Goal: Information Seeking & Learning: Check status

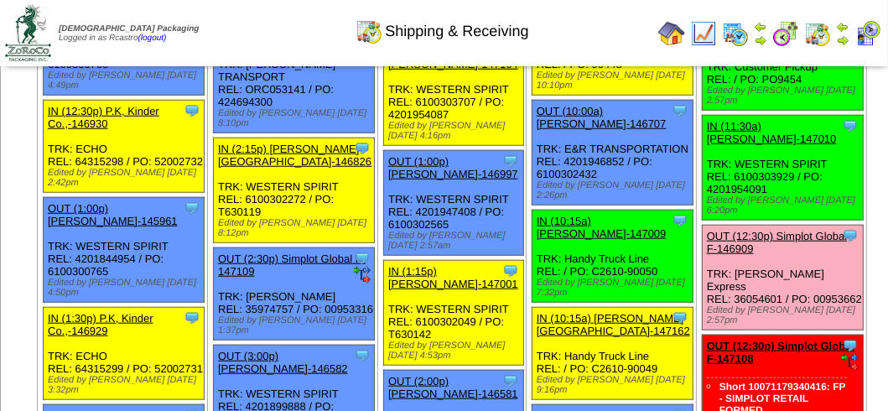
scroll to position [1007, 0]
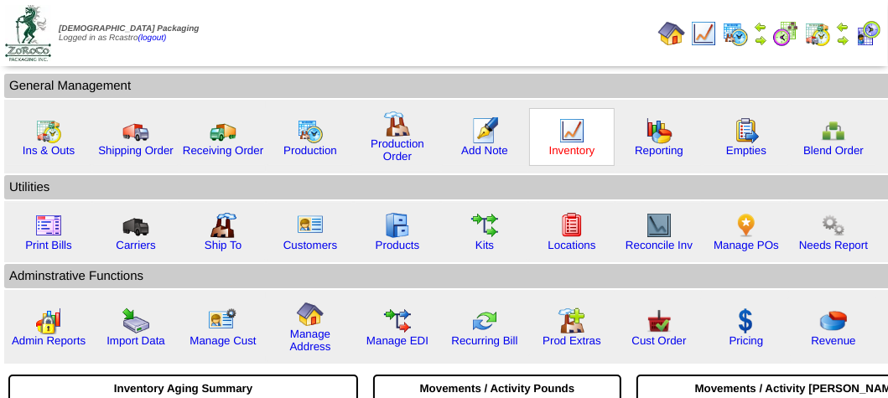
click at [565, 144] on link "Inventory" at bounding box center [572, 150] width 46 height 13
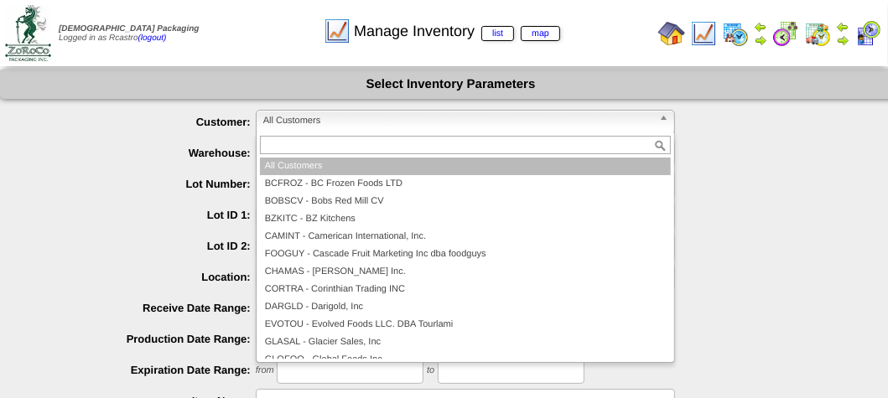
click at [454, 116] on span "All Customers" at bounding box center [457, 121] width 389 height 20
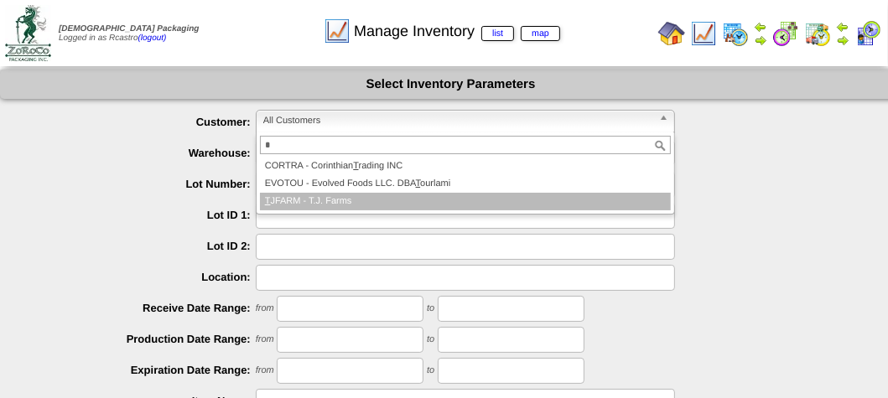
type input "*"
click at [333, 199] on li "T JFARM - T.J. Farms" at bounding box center [465, 202] width 411 height 18
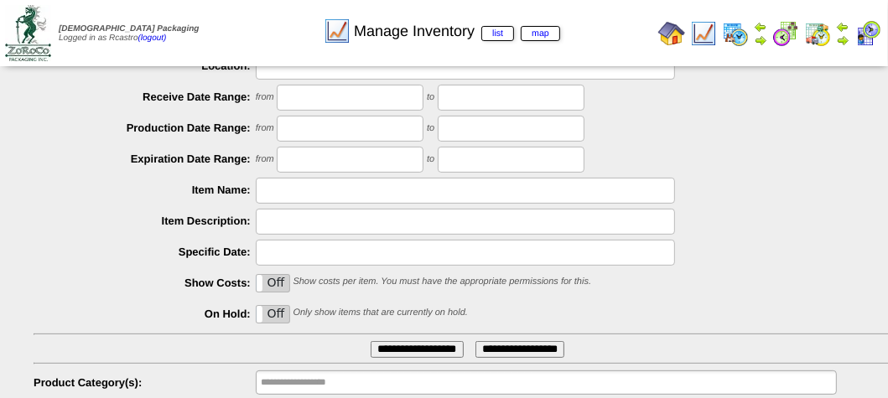
scroll to position [300, 0]
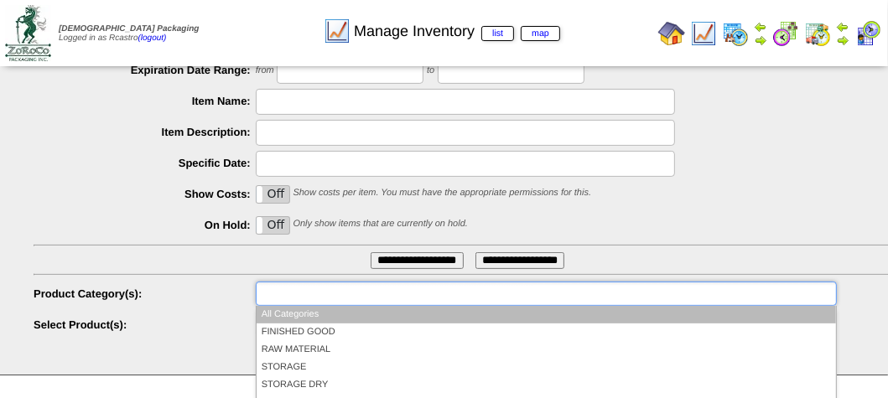
click at [336, 294] on input "text" at bounding box center [314, 294] width 107 height 21
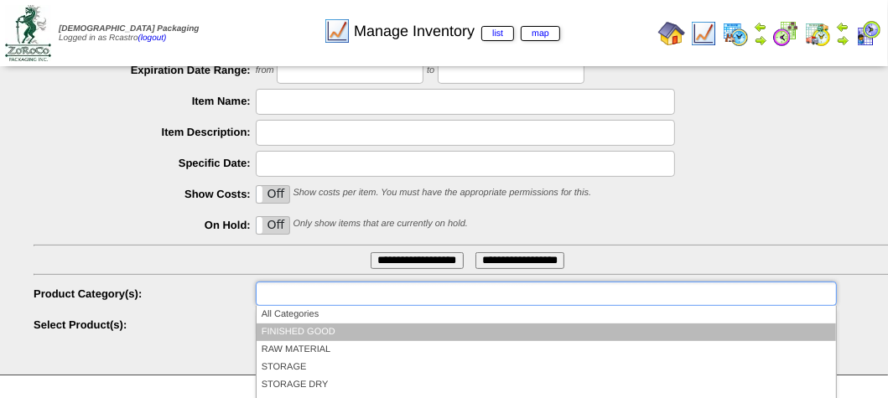
click at [332, 327] on li "FINISHED GOOD" at bounding box center [547, 333] width 580 height 18
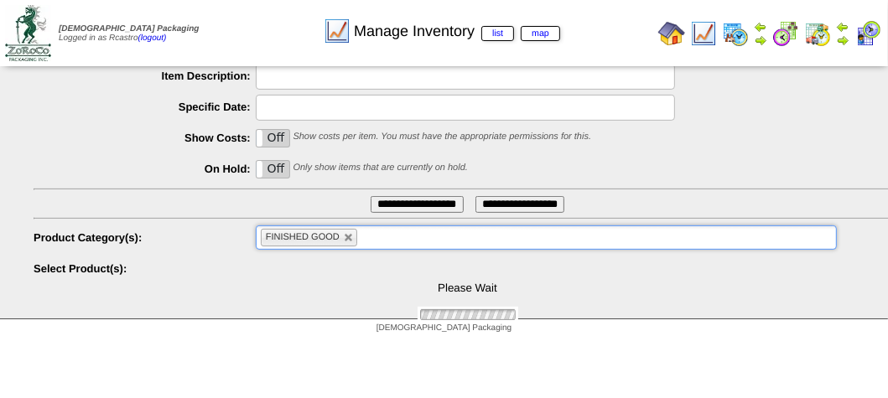
scroll to position [409, 0]
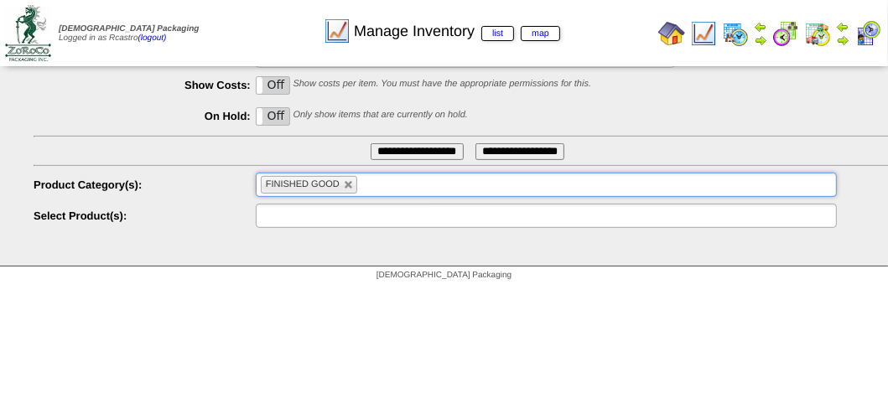
click at [313, 215] on input "text" at bounding box center [314, 216] width 107 height 21
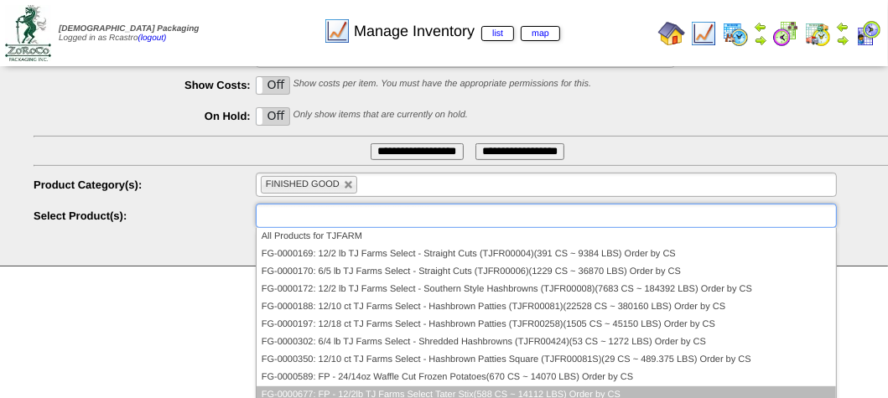
scroll to position [84, 0]
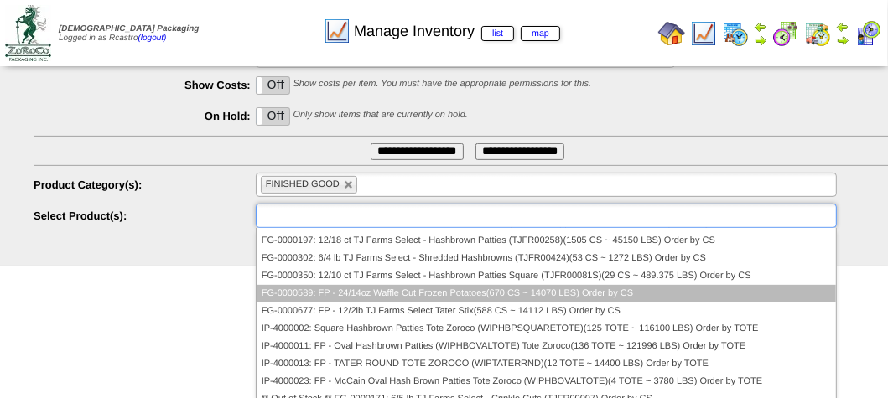
click at [318, 291] on li "FG-0000589: FP - 24/14oz Waffle Cut Frozen Potatoes(670 CS ~ 14070 LBS) Order b…" at bounding box center [547, 294] width 580 height 18
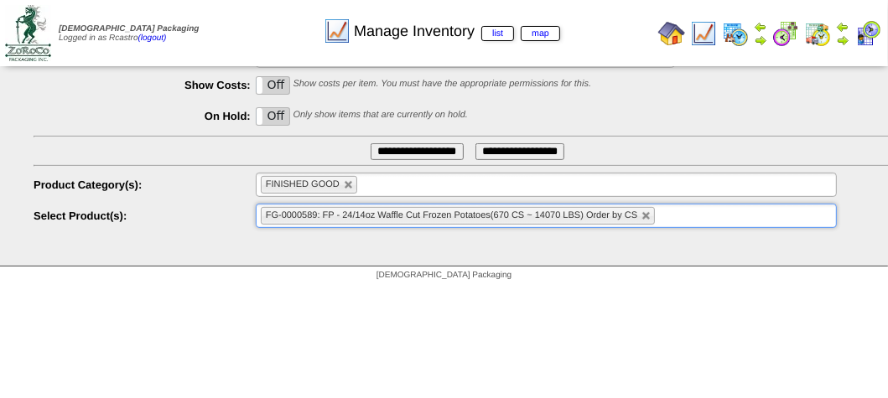
click at [389, 154] on input "**********" at bounding box center [417, 151] width 93 height 17
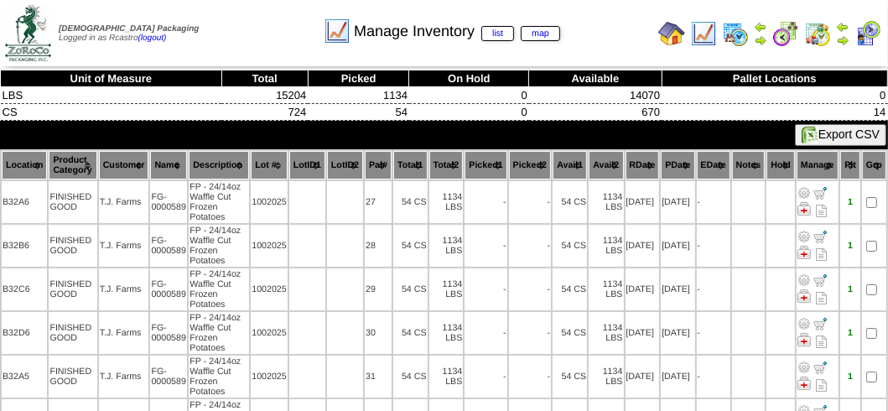
click at [13, 159] on th "Location" at bounding box center [24, 165] width 45 height 29
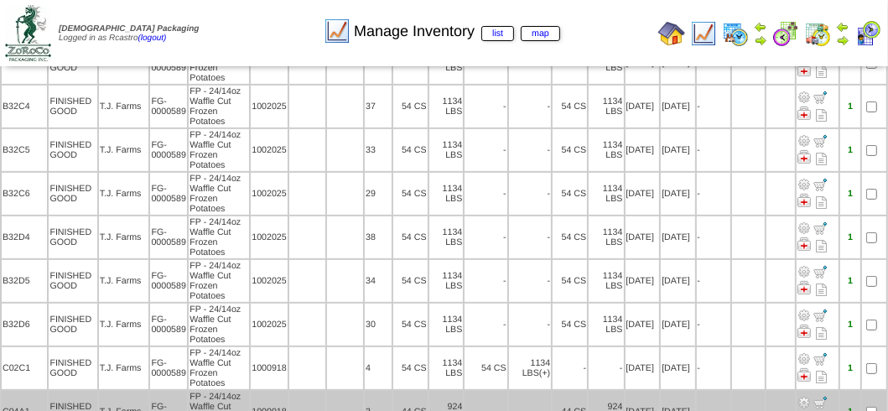
scroll to position [398, 0]
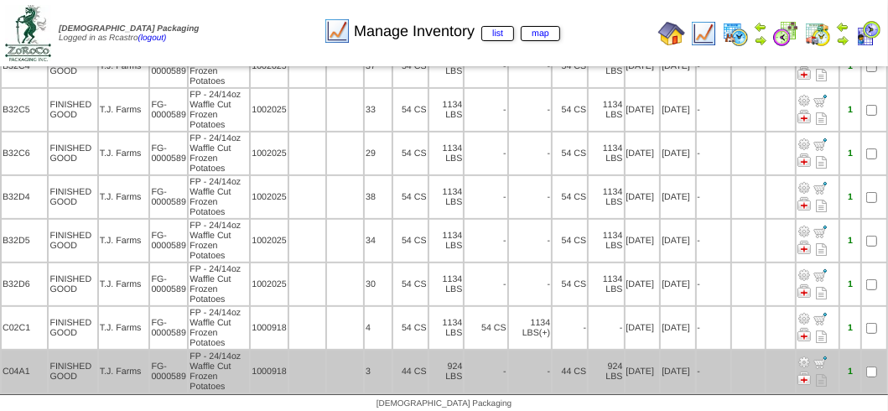
click at [589, 374] on td "924 LBS" at bounding box center [606, 372] width 34 height 42
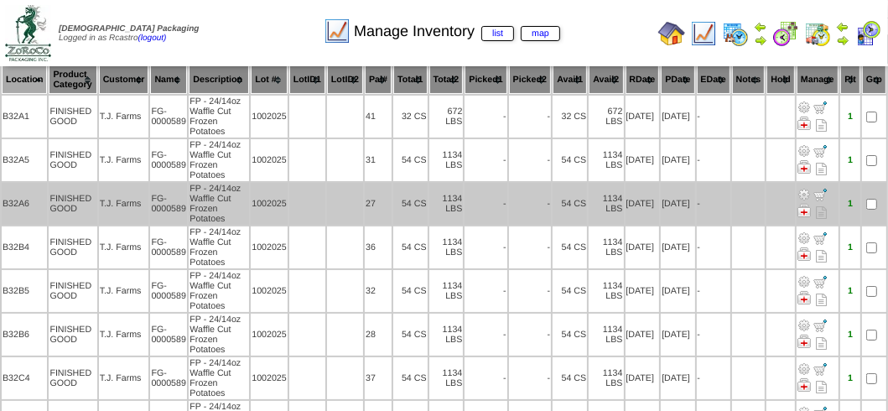
scroll to position [0, 0]
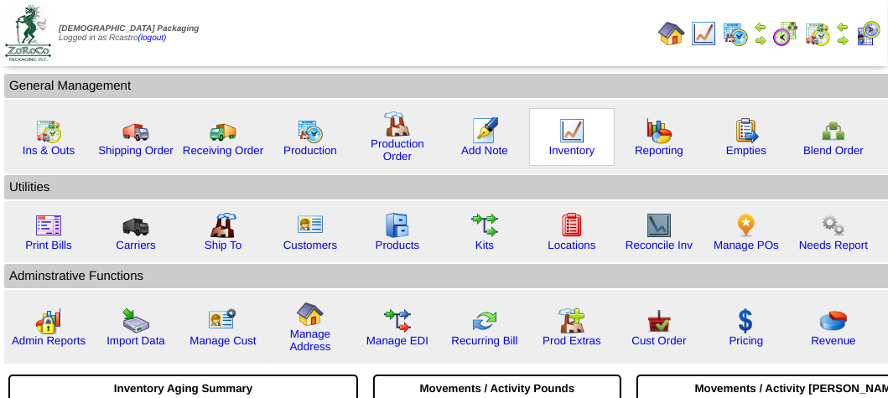
click at [565, 133] on img at bounding box center [572, 130] width 27 height 27
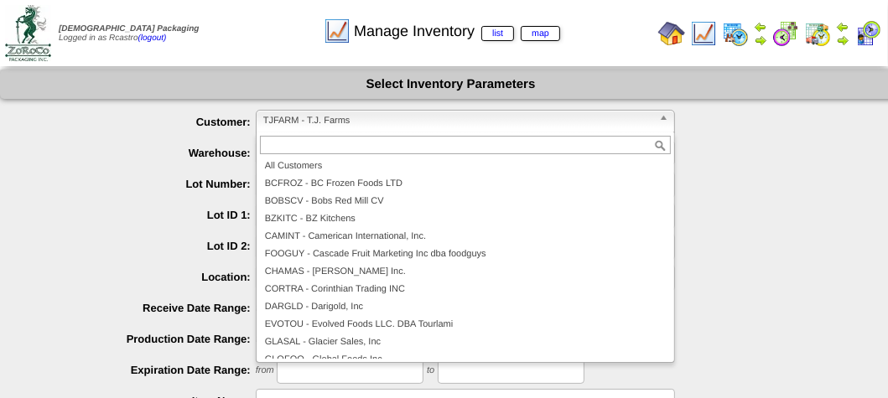
click at [446, 122] on span "TJFARM - T.J. Farms" at bounding box center [457, 121] width 389 height 20
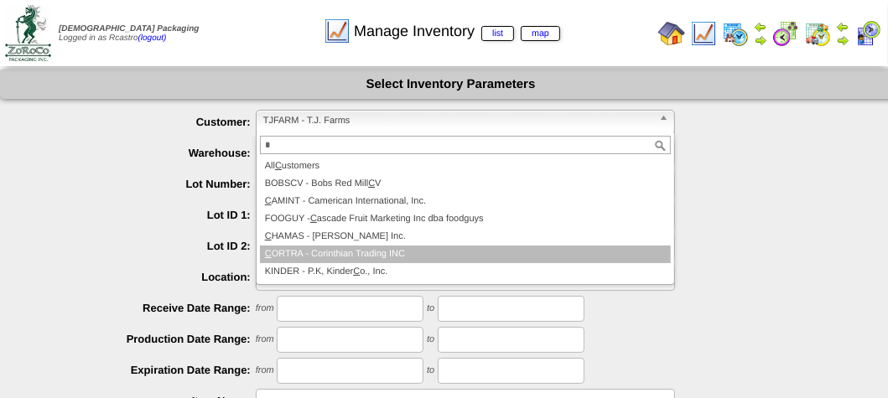
type input "*"
click at [362, 254] on li "C ORTRA - Corinthian Trading INC" at bounding box center [465, 255] width 411 height 18
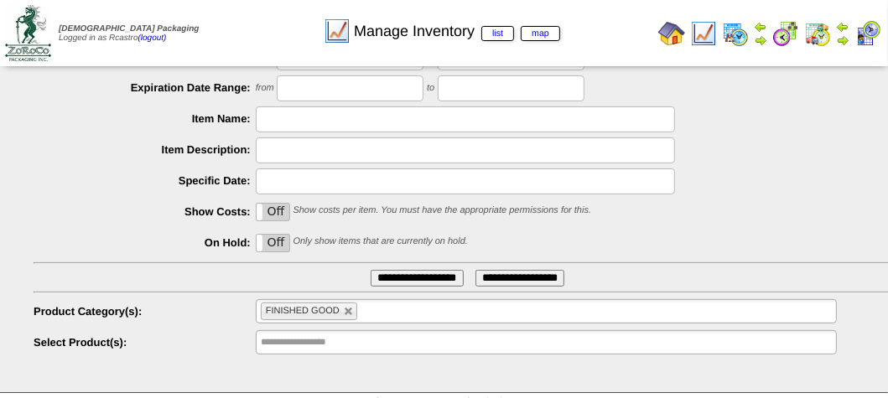
scroll to position [300, 0]
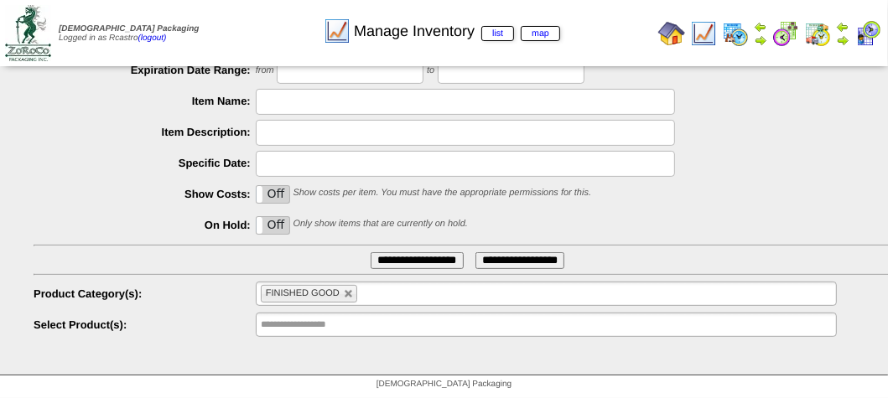
click at [349, 300] on li "FINISHED GOOD" at bounding box center [309, 294] width 96 height 18
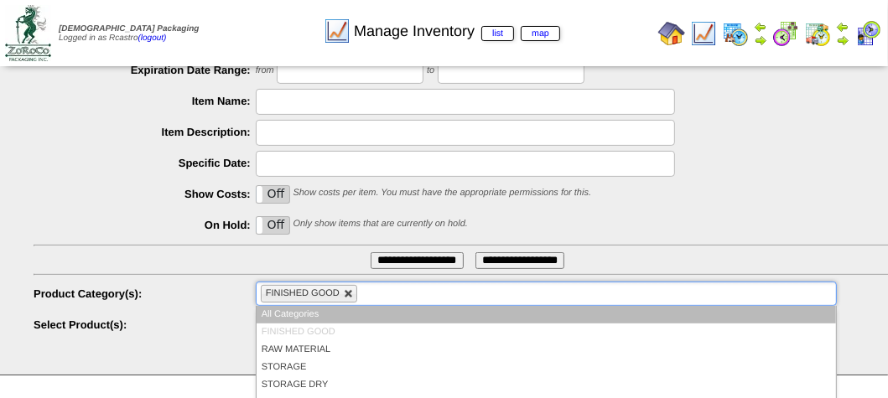
click at [346, 295] on link at bounding box center [349, 294] width 10 height 10
click at [346, 294] on ul at bounding box center [546, 294] width 581 height 24
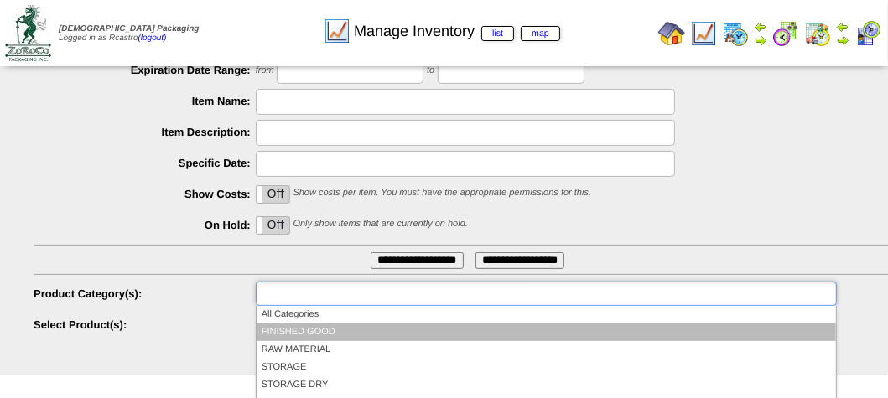
click at [331, 328] on li "FINISHED GOOD" at bounding box center [547, 333] width 580 height 18
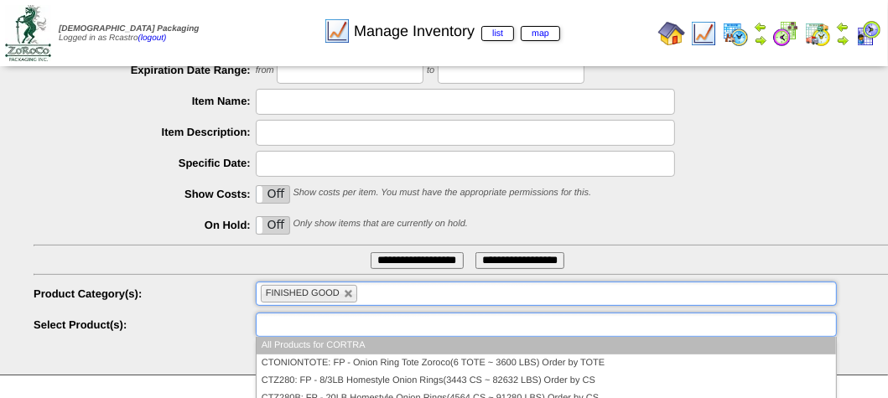
click at [322, 321] on input "text" at bounding box center [314, 325] width 107 height 21
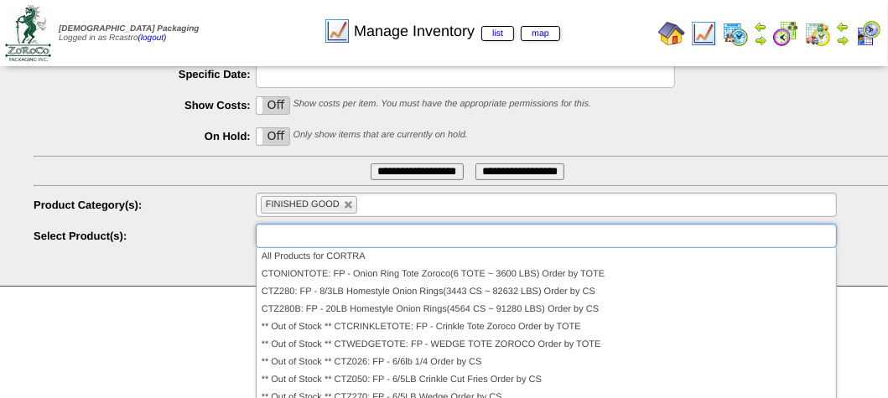
scroll to position [403, 0]
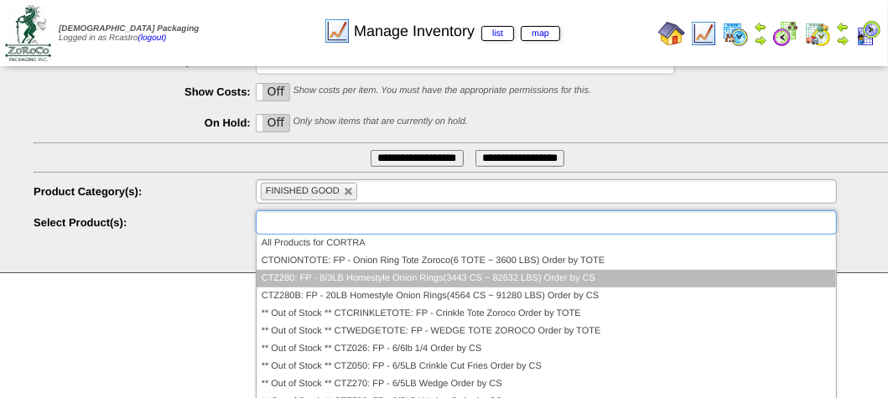
click at [383, 276] on li "CTZ280: FP - 8/3LB Homestyle Onion Rings(3443 CS ~ 82632 LBS) Order by CS" at bounding box center [547, 279] width 580 height 18
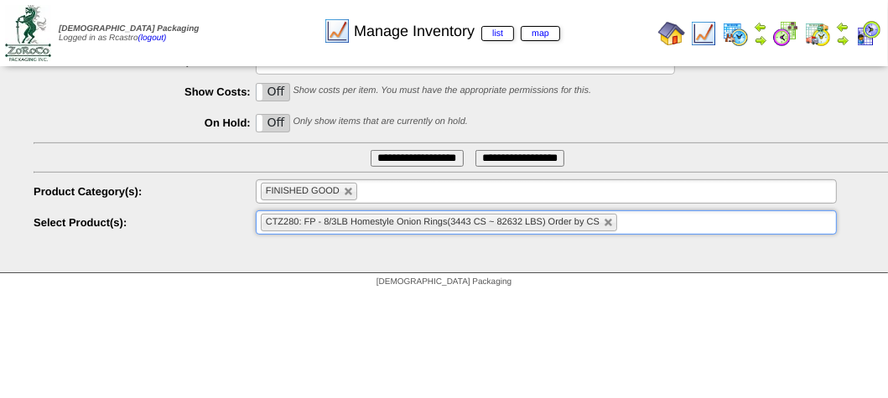
click at [417, 159] on input "**********" at bounding box center [417, 158] width 93 height 17
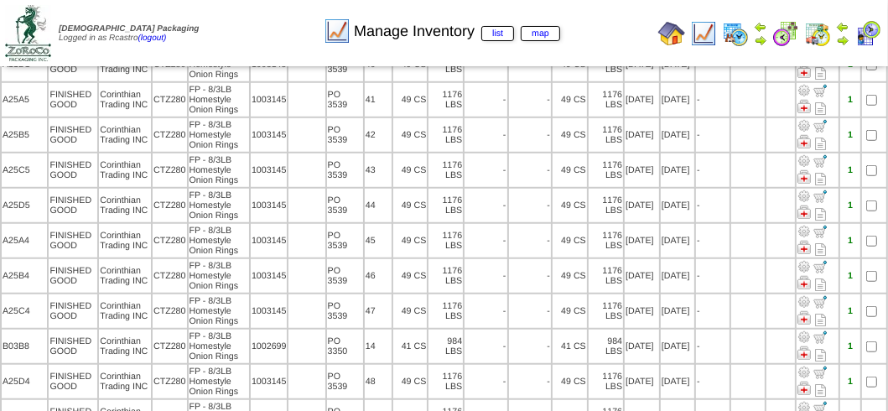
scroll to position [876, 0]
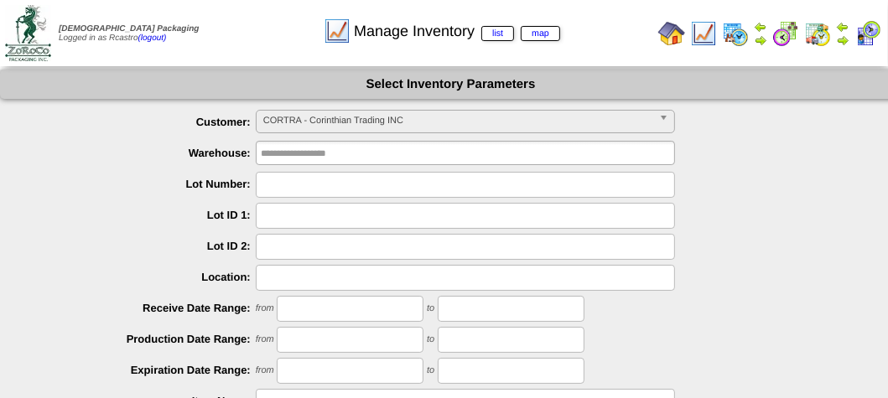
scroll to position [300, 0]
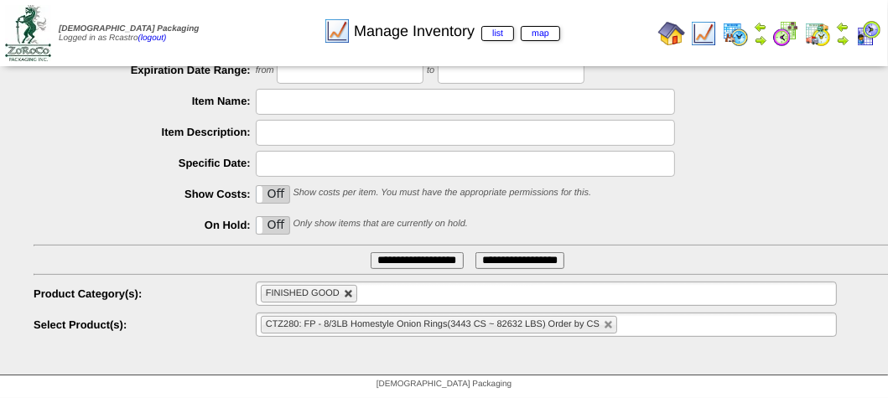
click at [350, 293] on link at bounding box center [349, 294] width 10 height 10
type input "**********"
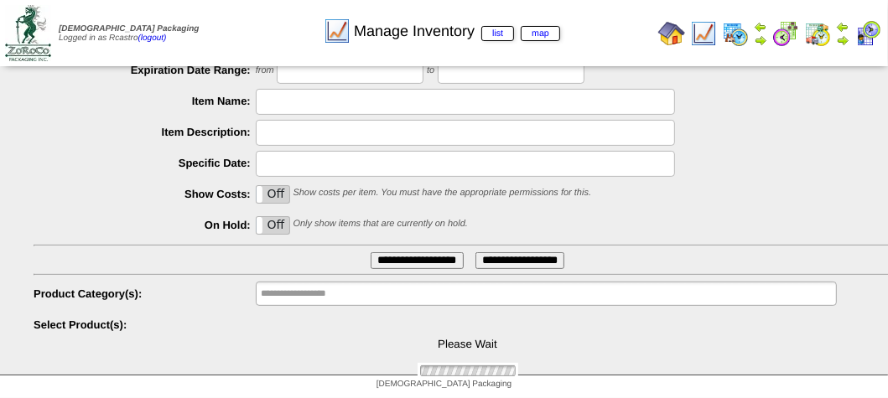
scroll to position [0, 0]
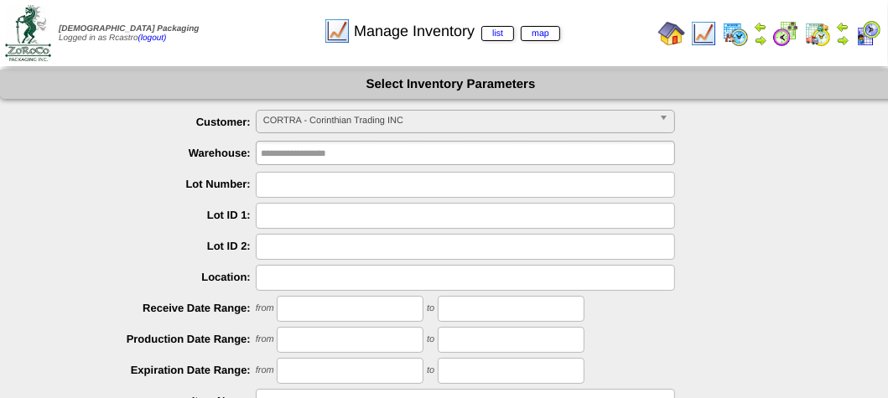
click at [305, 274] on input "text" at bounding box center [465, 278] width 419 height 26
type input "****"
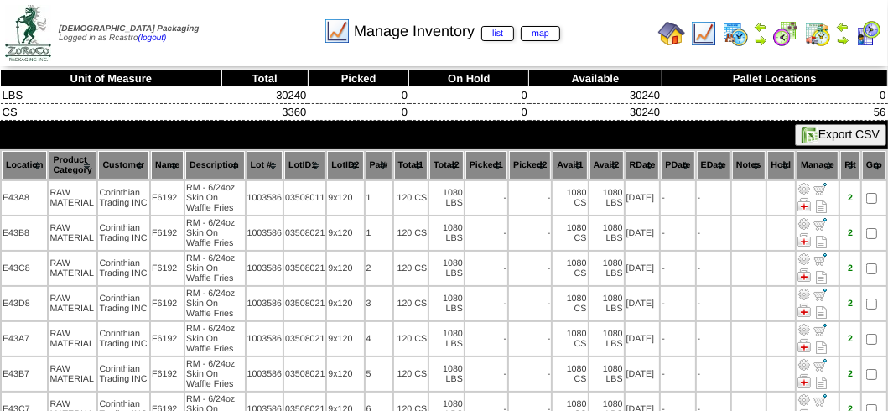
click at [25, 167] on th "Location" at bounding box center [24, 165] width 45 height 29
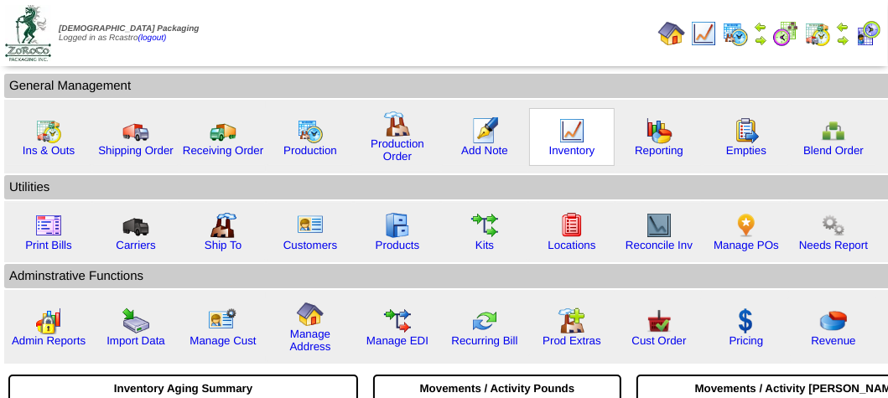
click at [559, 130] on img at bounding box center [572, 130] width 27 height 27
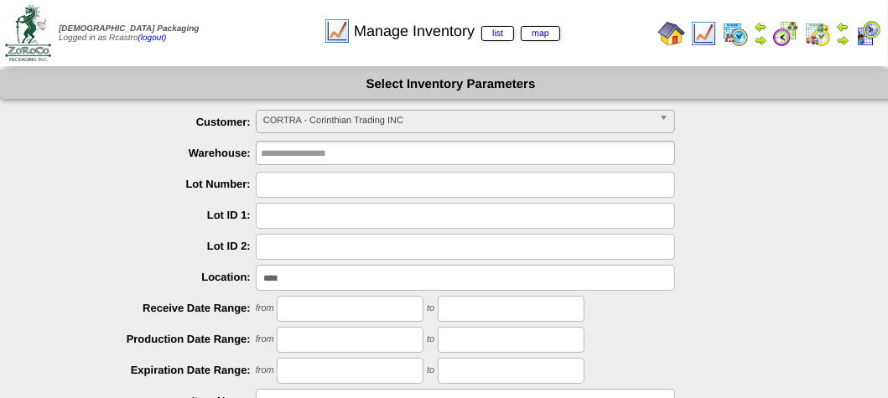
click at [330, 271] on input "****" at bounding box center [465, 278] width 419 height 26
type input "*"
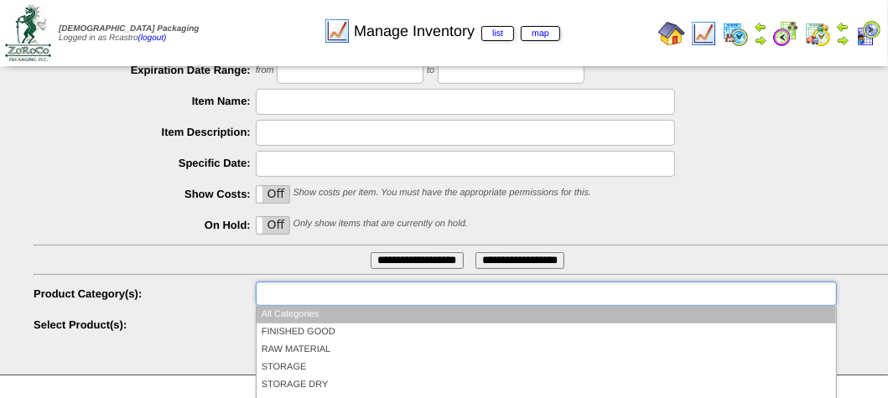
click at [329, 290] on input "text" at bounding box center [314, 294] width 107 height 21
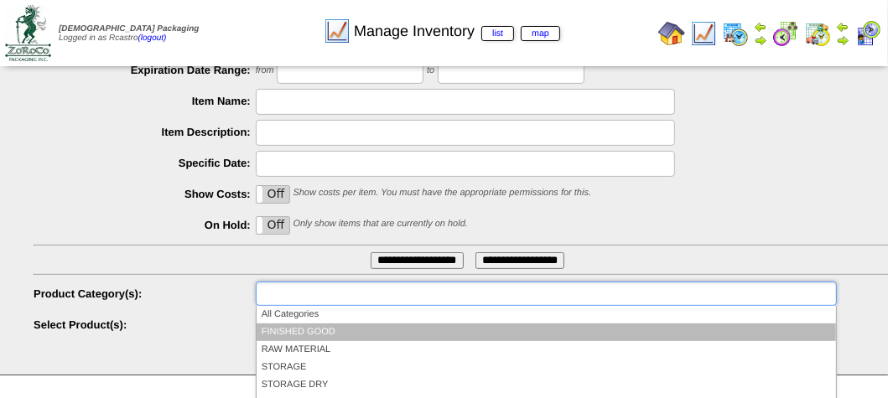
click at [321, 328] on li "FINISHED GOOD" at bounding box center [547, 333] width 580 height 18
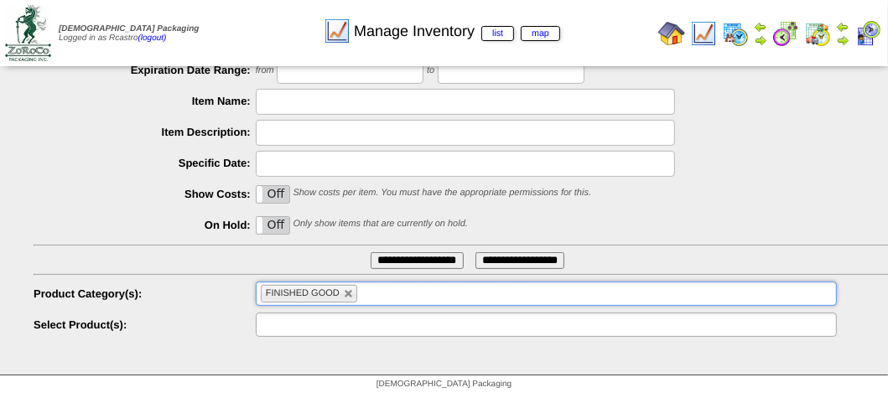
click at [337, 320] on input "text" at bounding box center [314, 325] width 107 height 21
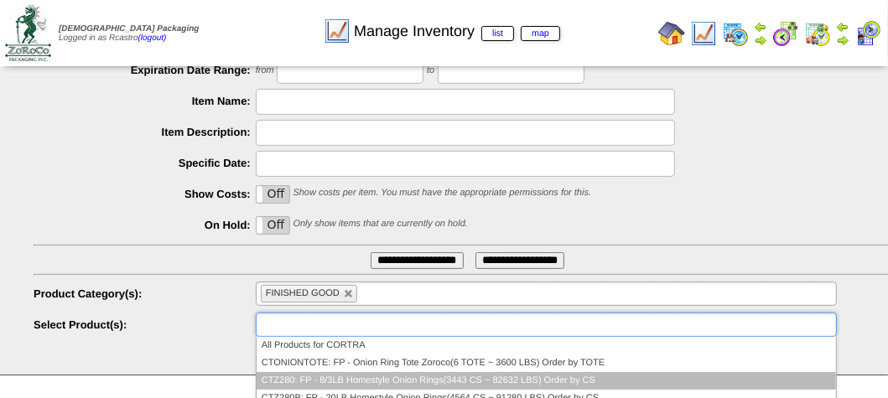
click at [309, 378] on li "CTZ280: FP - 8/3LB Homestyle Onion Rings(3443 CS ~ 82632 LBS) Order by CS" at bounding box center [547, 381] width 580 height 18
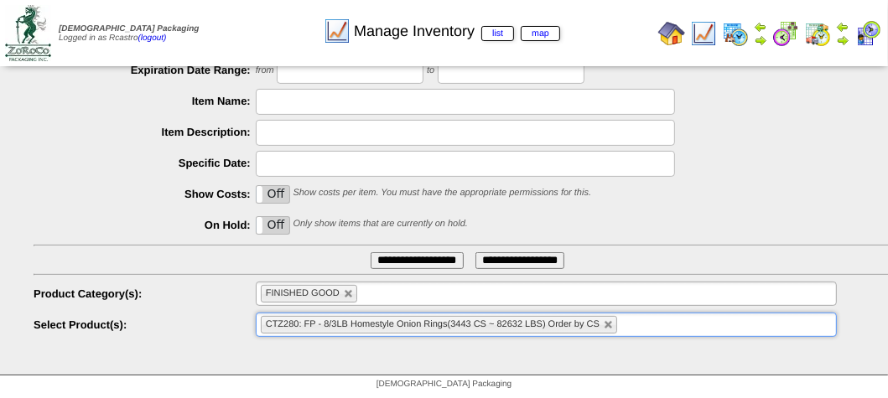
click at [388, 258] on input "**********" at bounding box center [417, 261] width 93 height 17
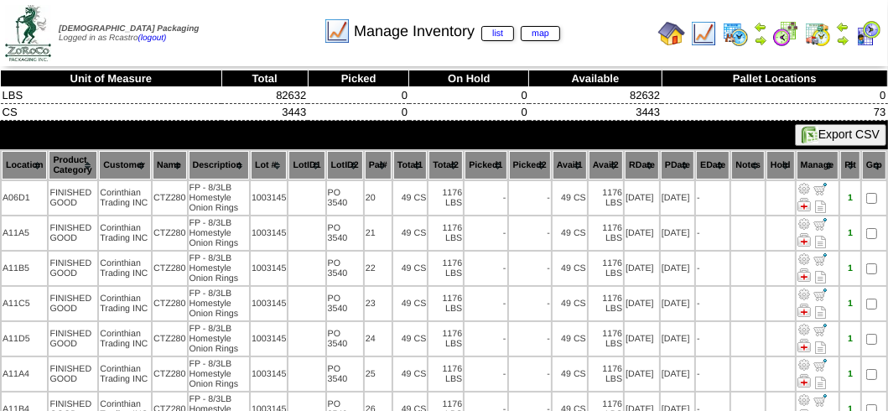
click at [22, 159] on th "Location" at bounding box center [24, 165] width 45 height 29
